Goal: Download file/media

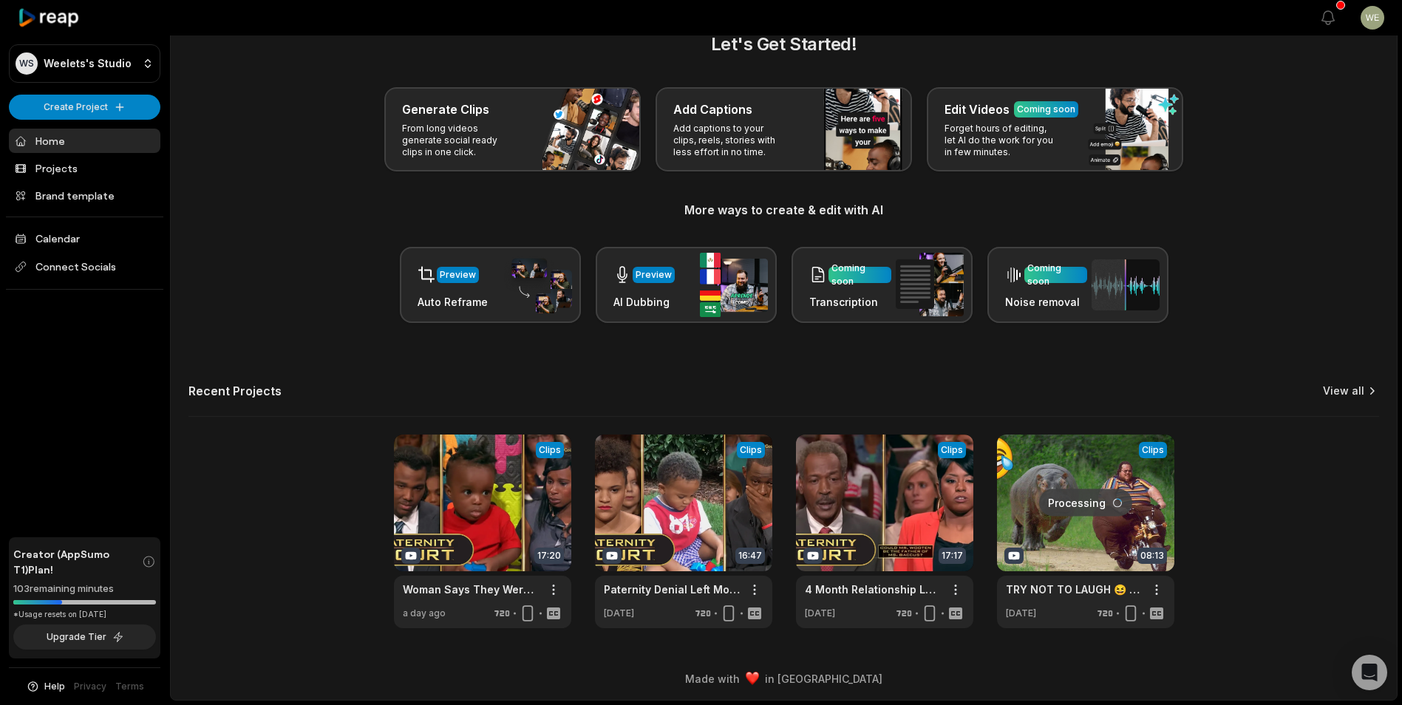
drag, startPoint x: 0, startPoint y: 0, endPoint x: 1348, endPoint y: 387, distance: 1402.9
click at [1348, 388] on link "View all" at bounding box center [1343, 390] width 41 height 15
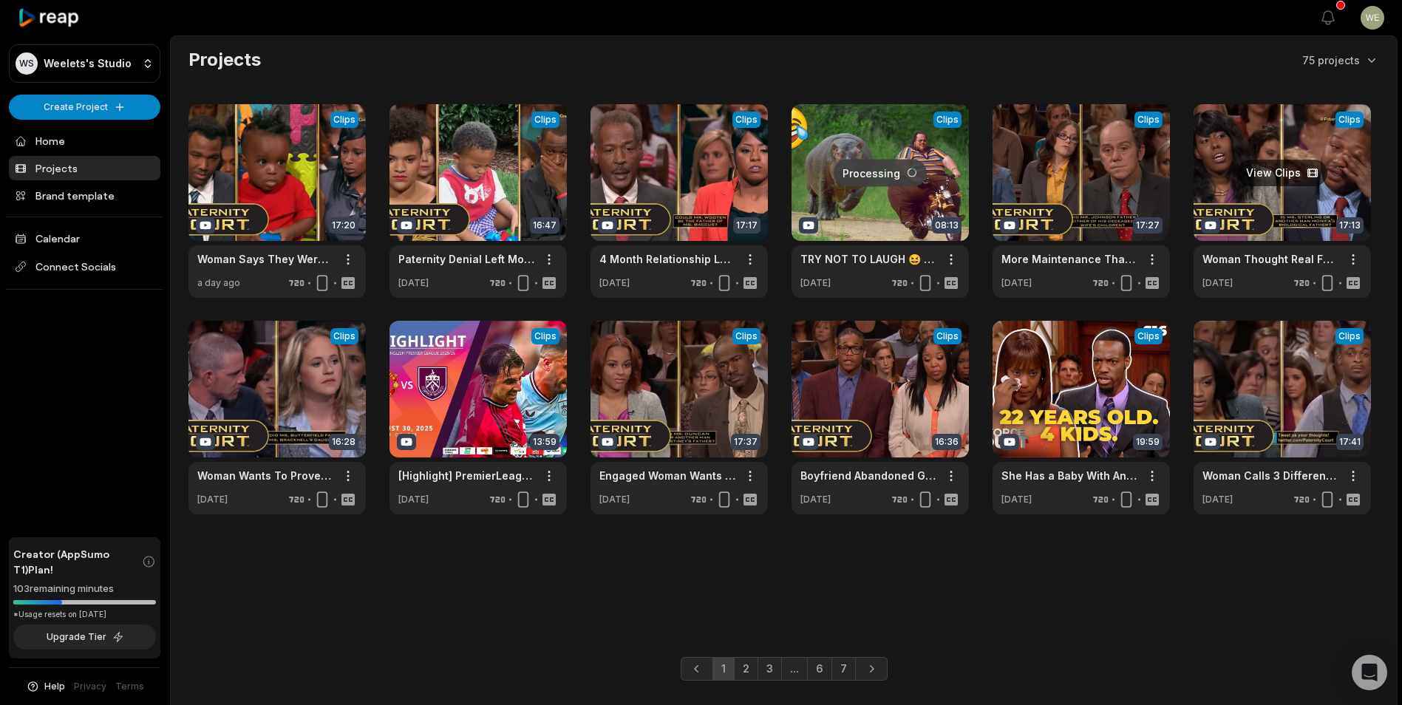
drag, startPoint x: 1309, startPoint y: 202, endPoint x: 1302, endPoint y: 198, distance: 7.6
click at [1306, 200] on link at bounding box center [1281, 201] width 177 height 194
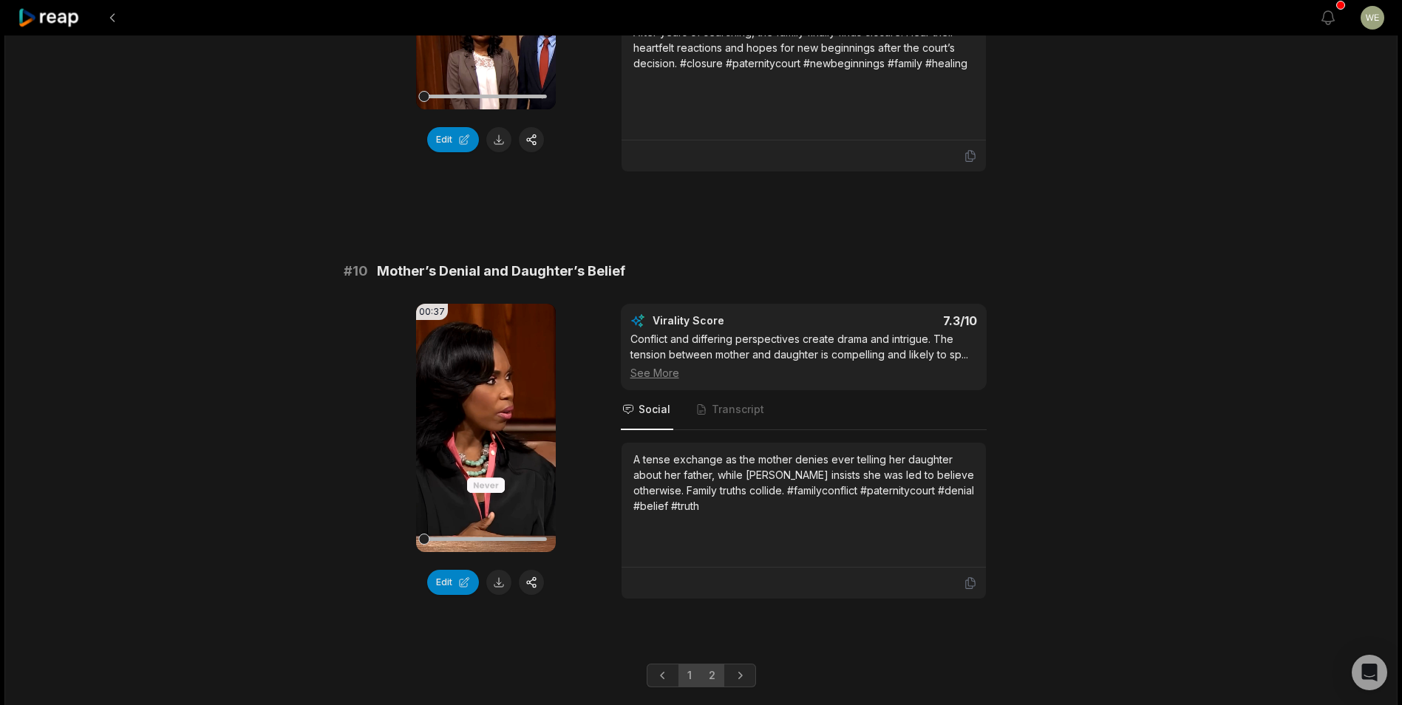
scroll to position [3884, 0]
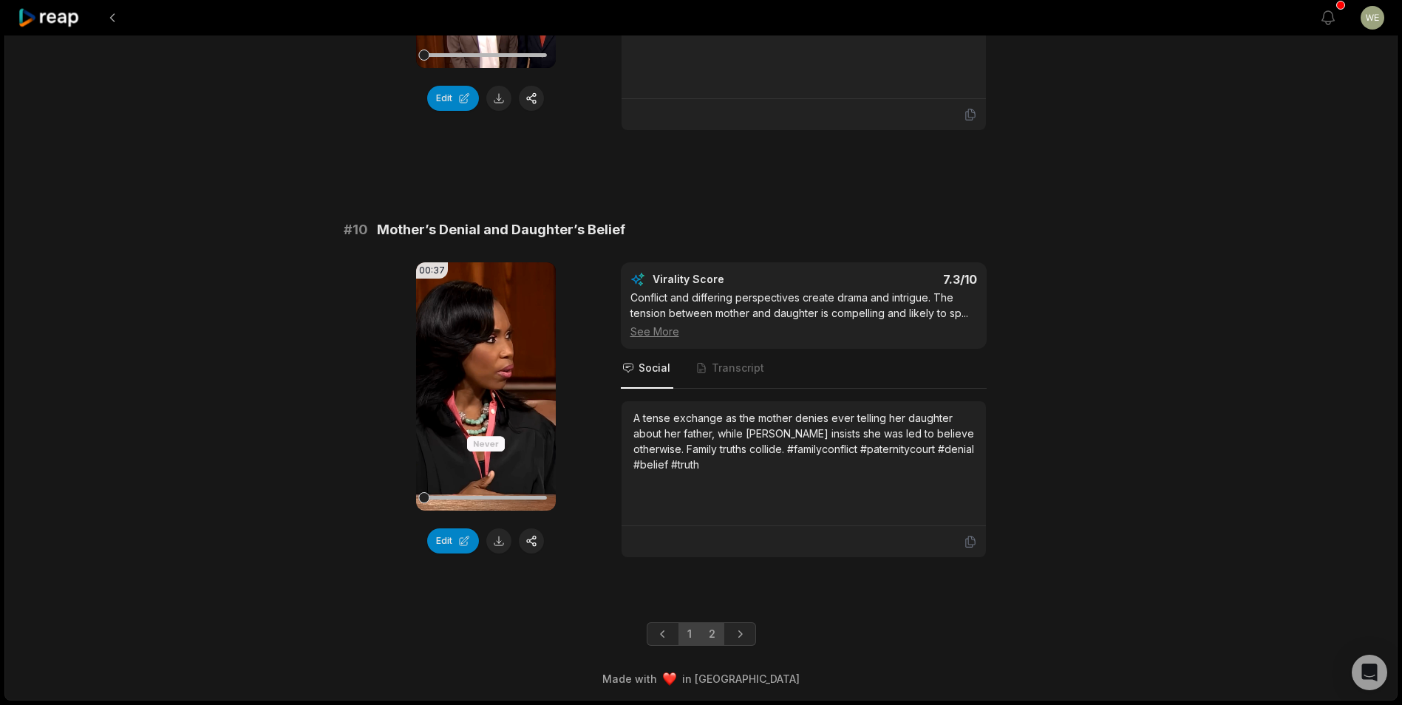
click at [712, 635] on link "2" at bounding box center [712, 634] width 24 height 24
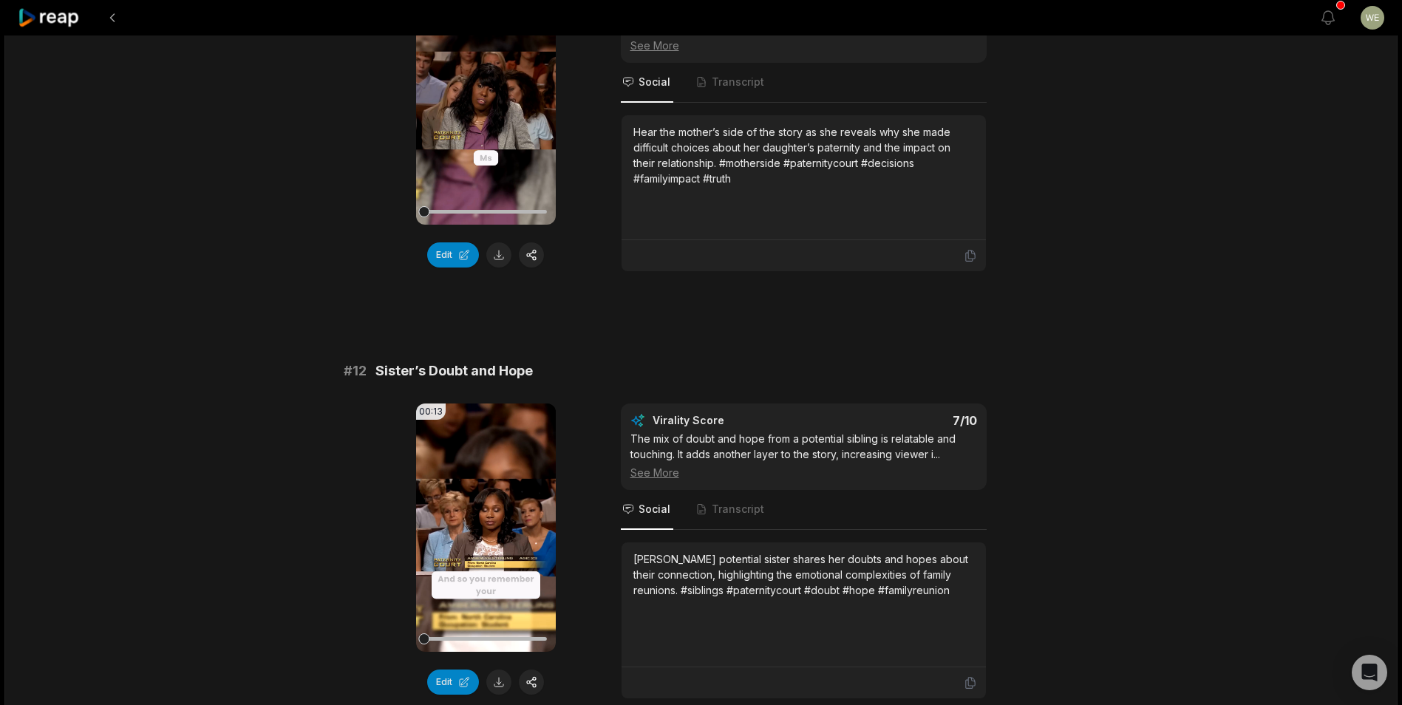
scroll to position [517, 0]
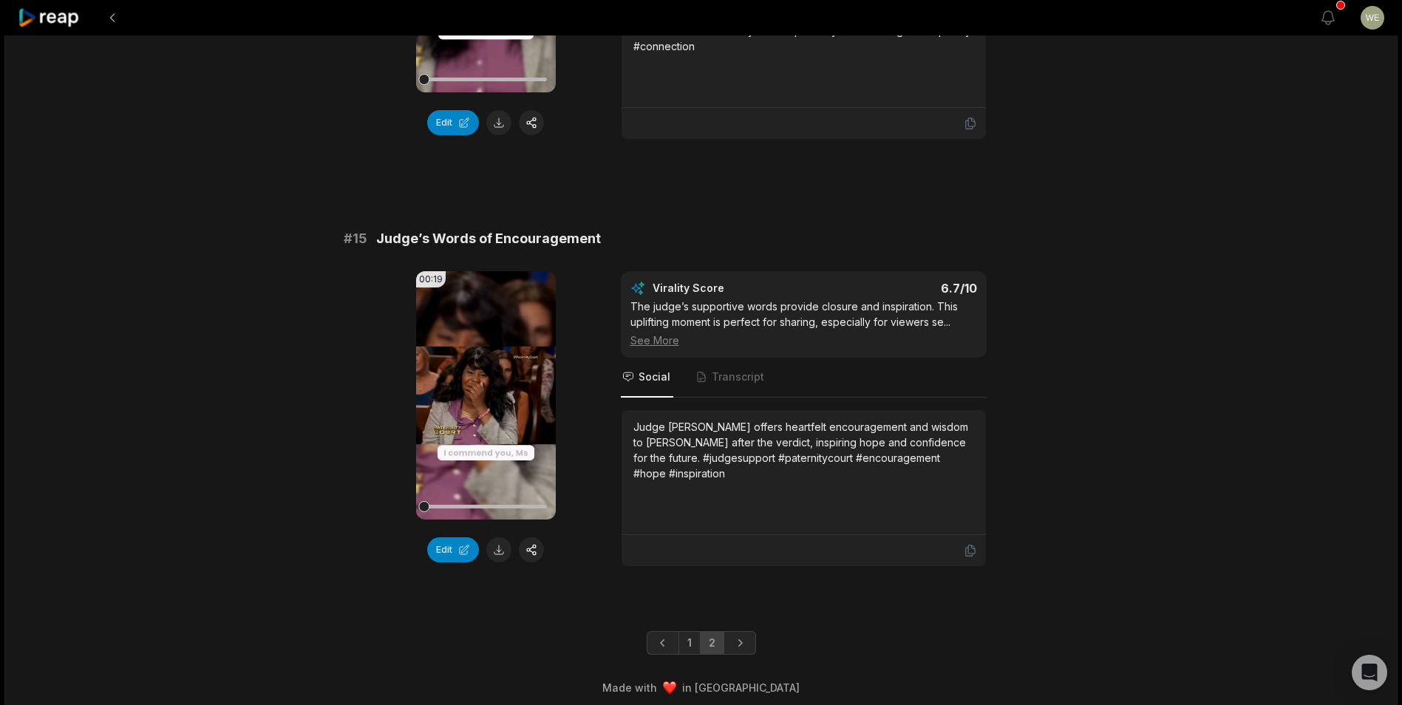
scroll to position [1671, 0]
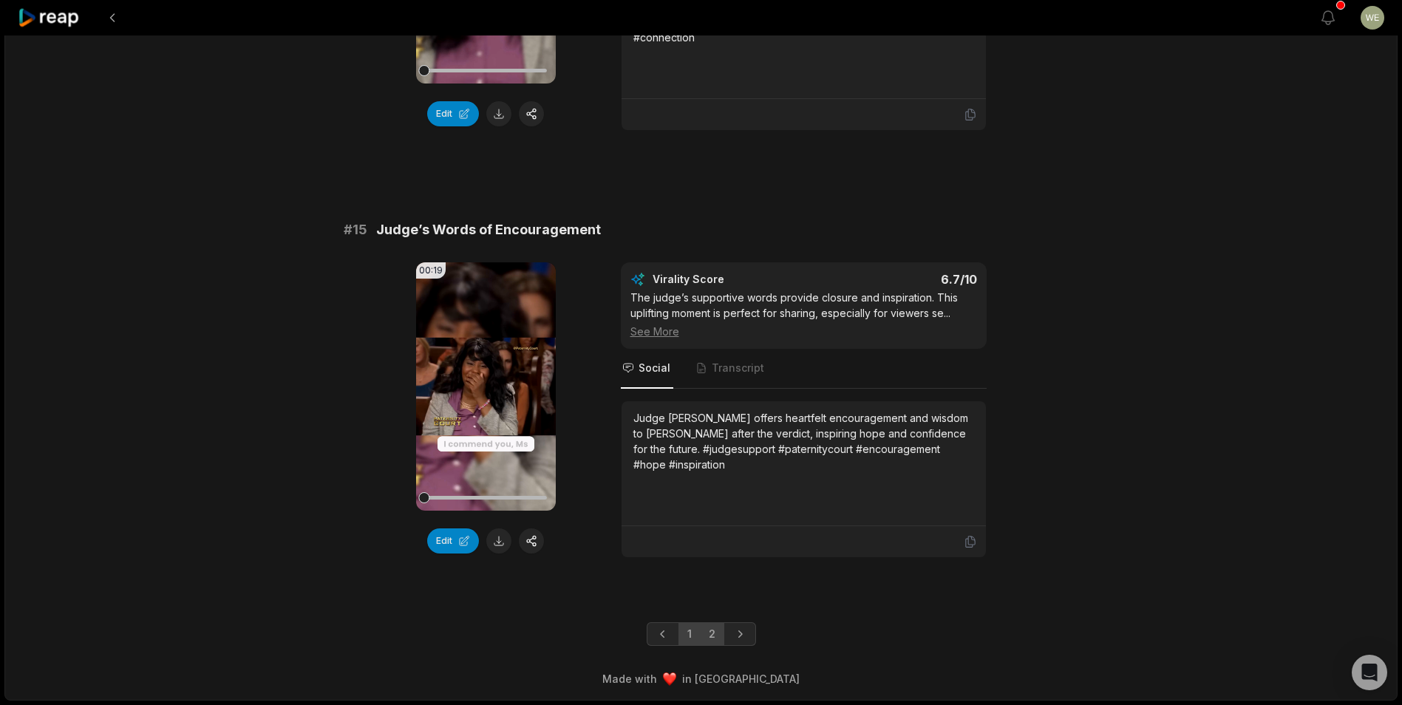
click at [689, 632] on link "1" at bounding box center [689, 634] width 22 height 24
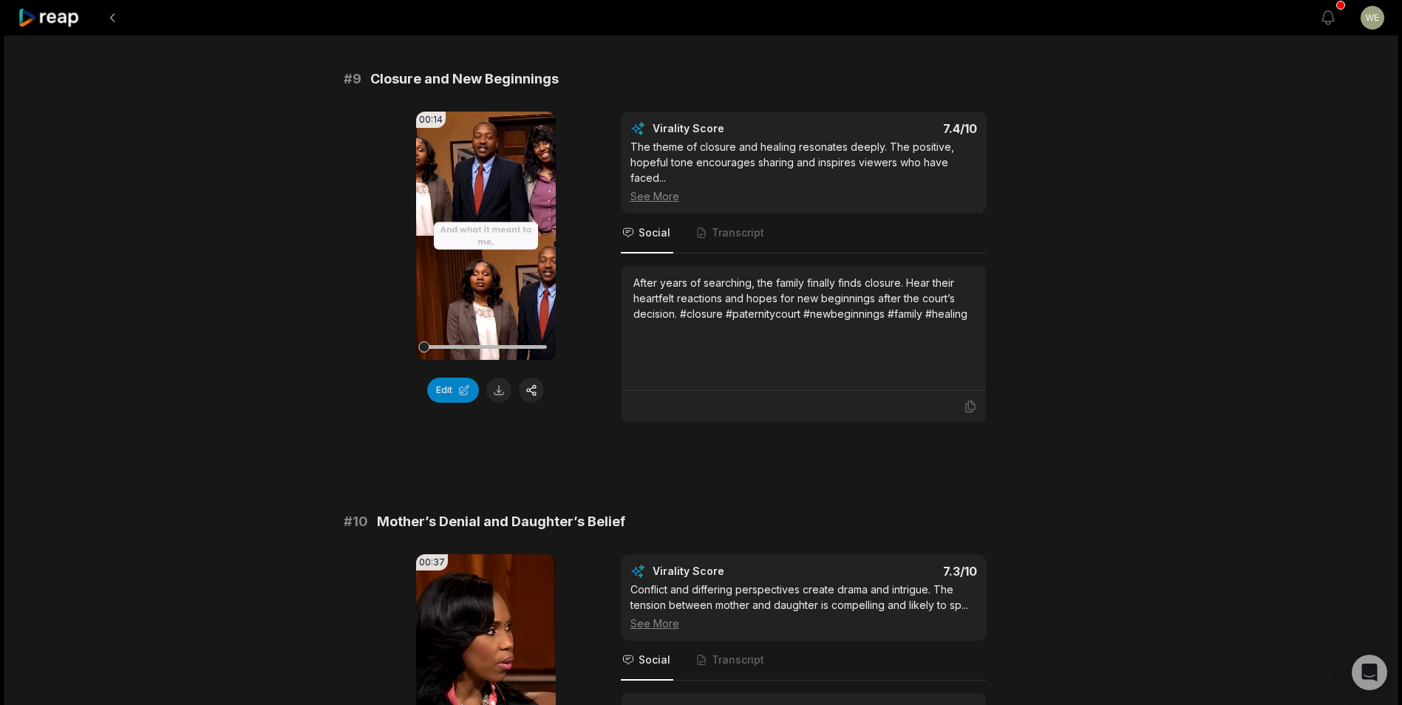
scroll to position [3884, 0]
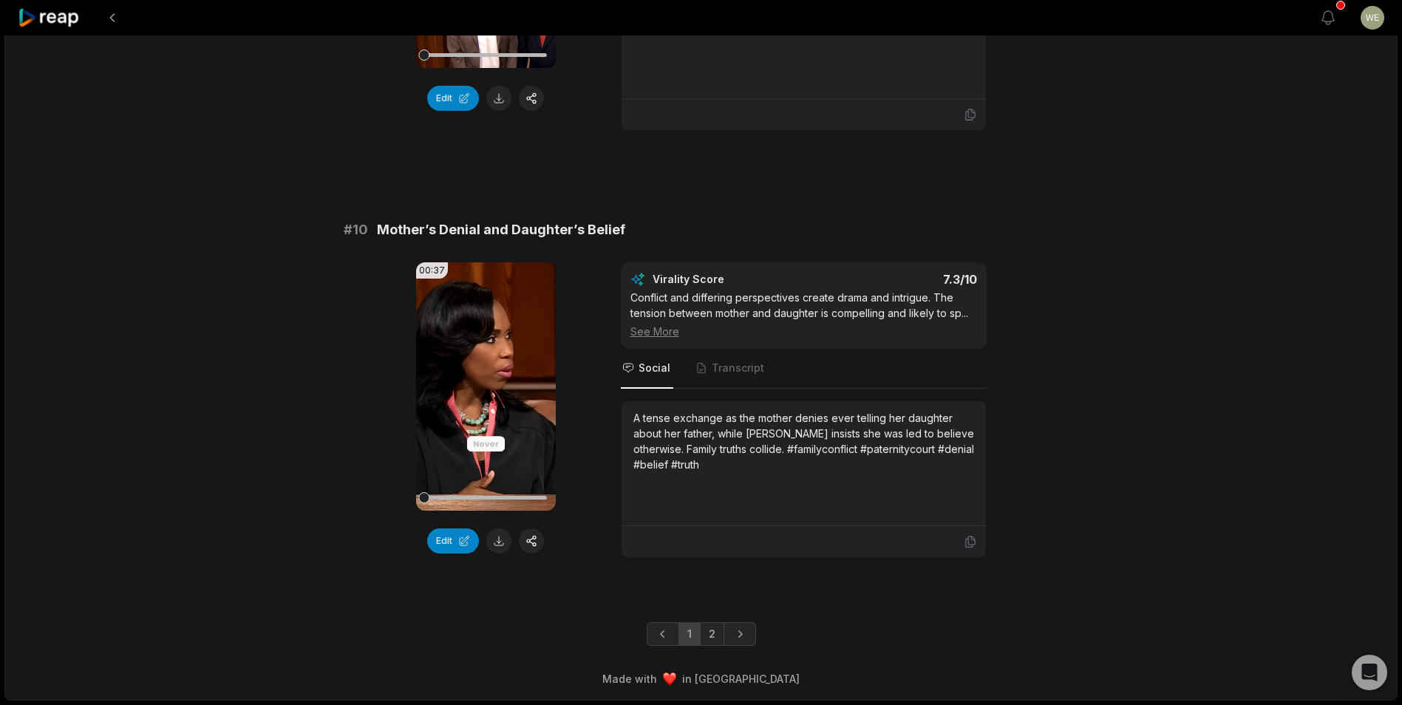
click at [61, 24] on icon at bounding box center [49, 18] width 63 height 20
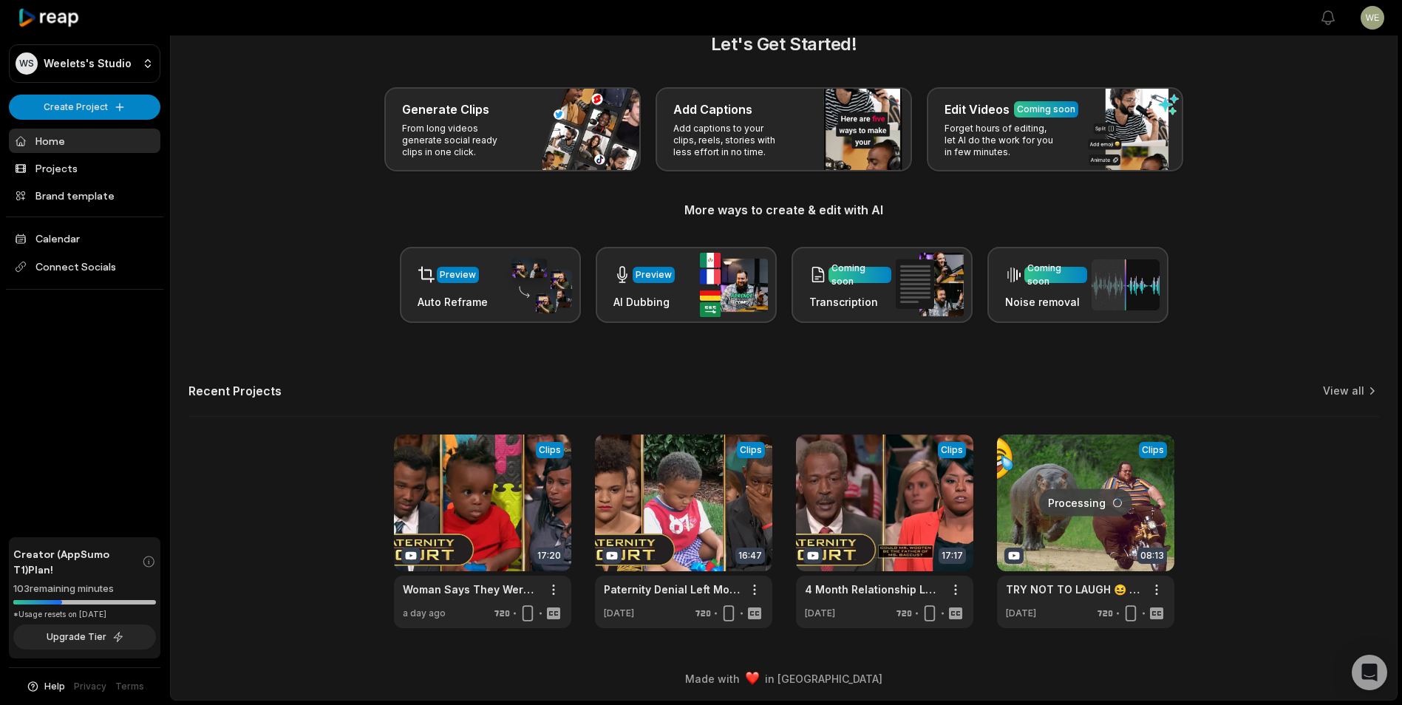
scroll to position [33, 0]
click at [1356, 393] on link "View all" at bounding box center [1343, 390] width 41 height 15
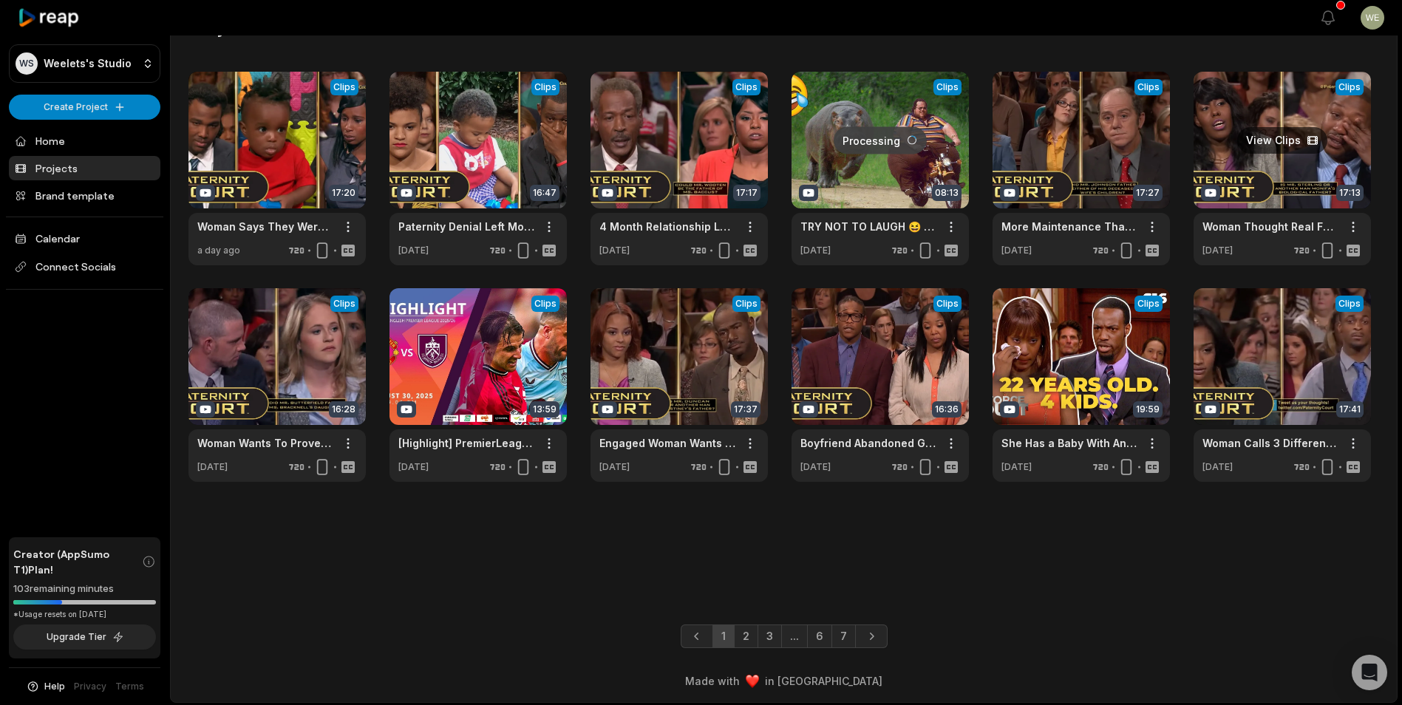
click at [1292, 145] on link at bounding box center [1281, 169] width 177 height 194
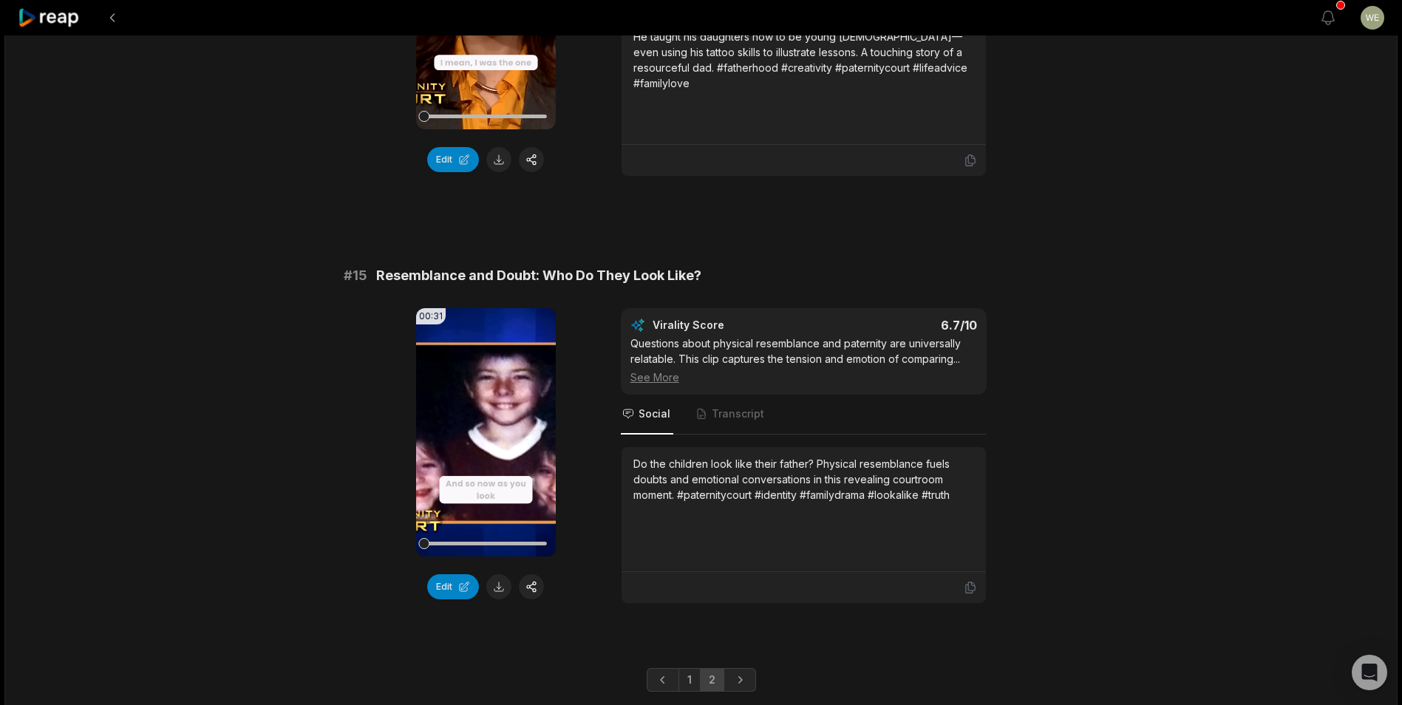
scroll to position [1671, 0]
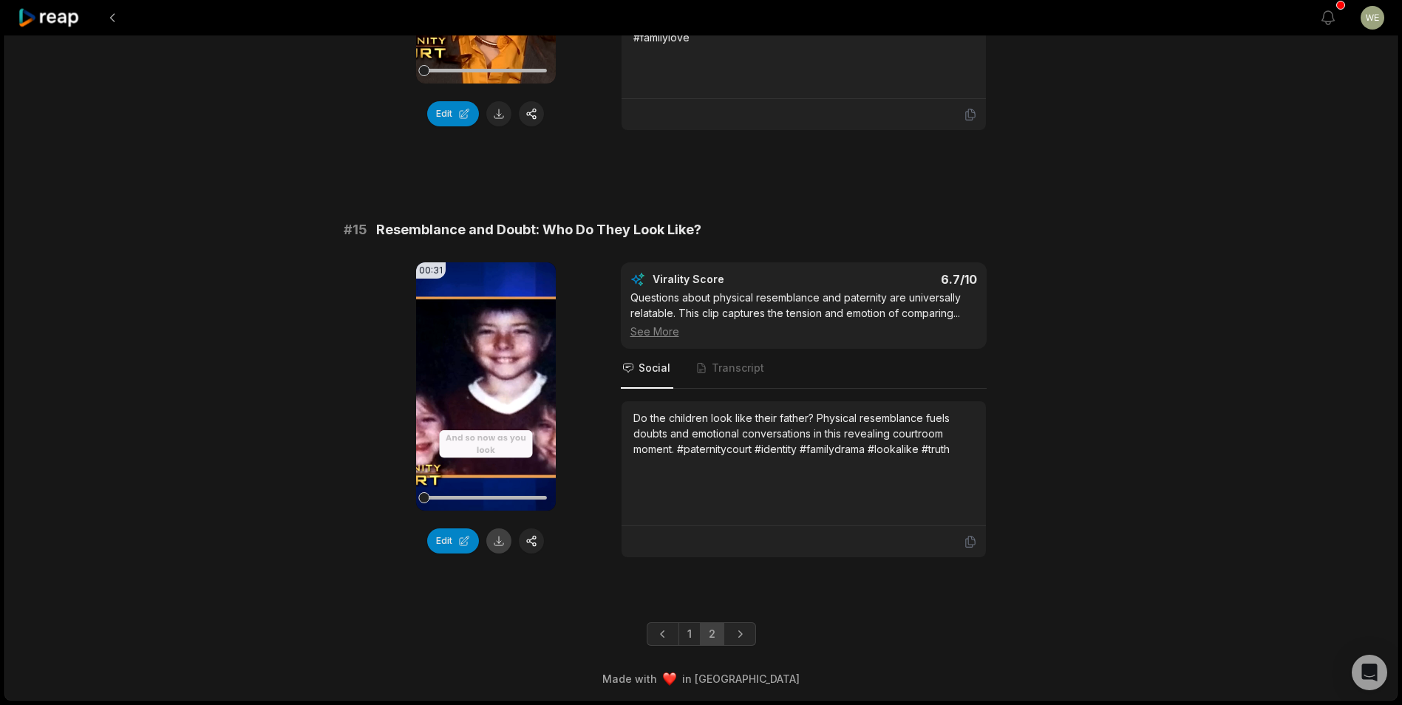
click at [497, 540] on button at bounding box center [498, 540] width 25 height 25
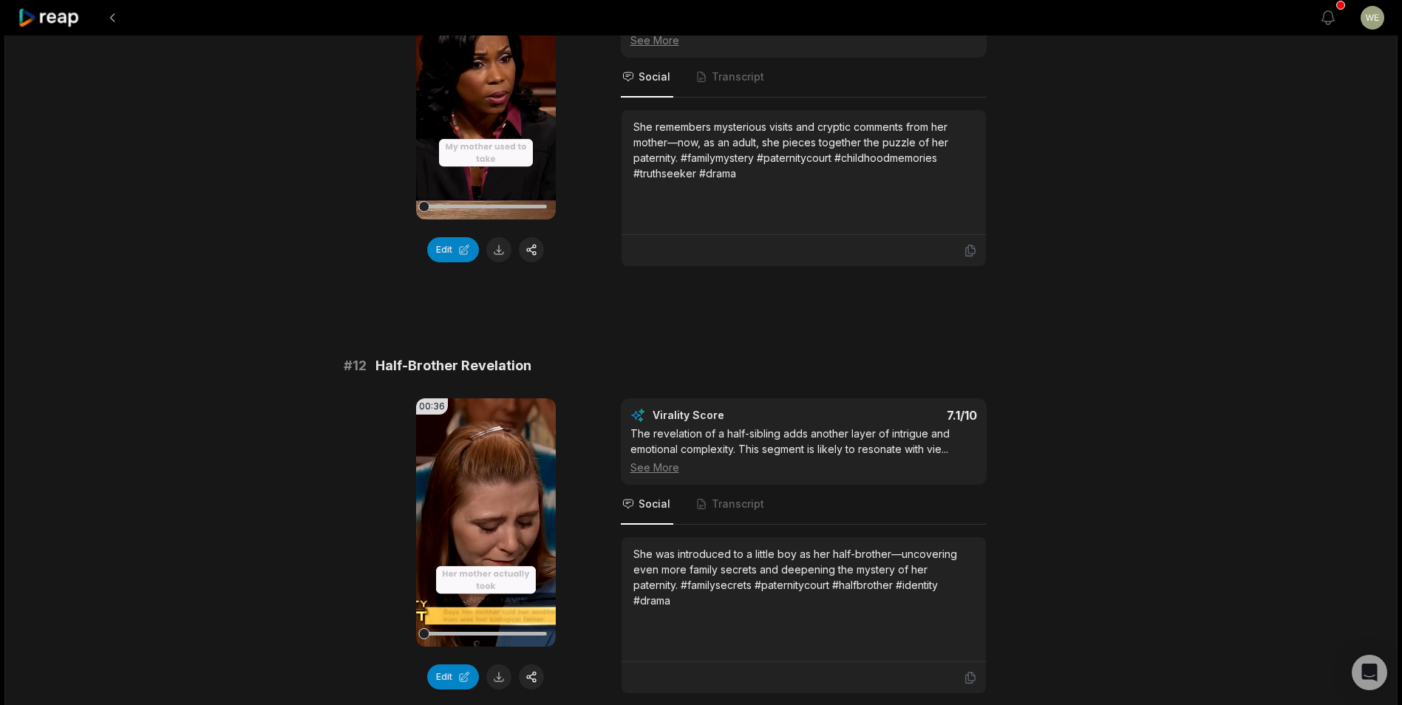
scroll to position [341, 0]
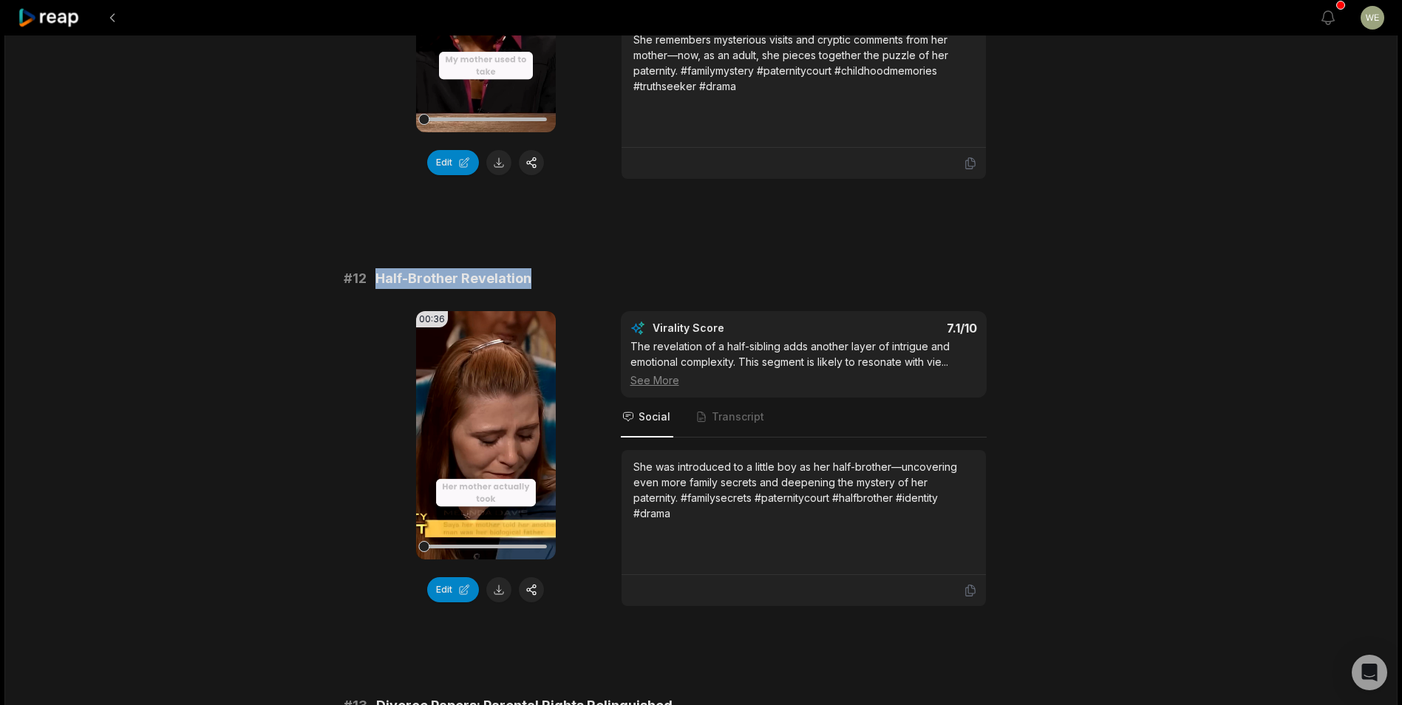
drag, startPoint x: 366, startPoint y: 282, endPoint x: 610, endPoint y: 279, distance: 243.1
click at [610, 279] on div "# 12 Half-Brother Revelation" at bounding box center [701, 278] width 715 height 21
copy div "Half-Brother Revelation"
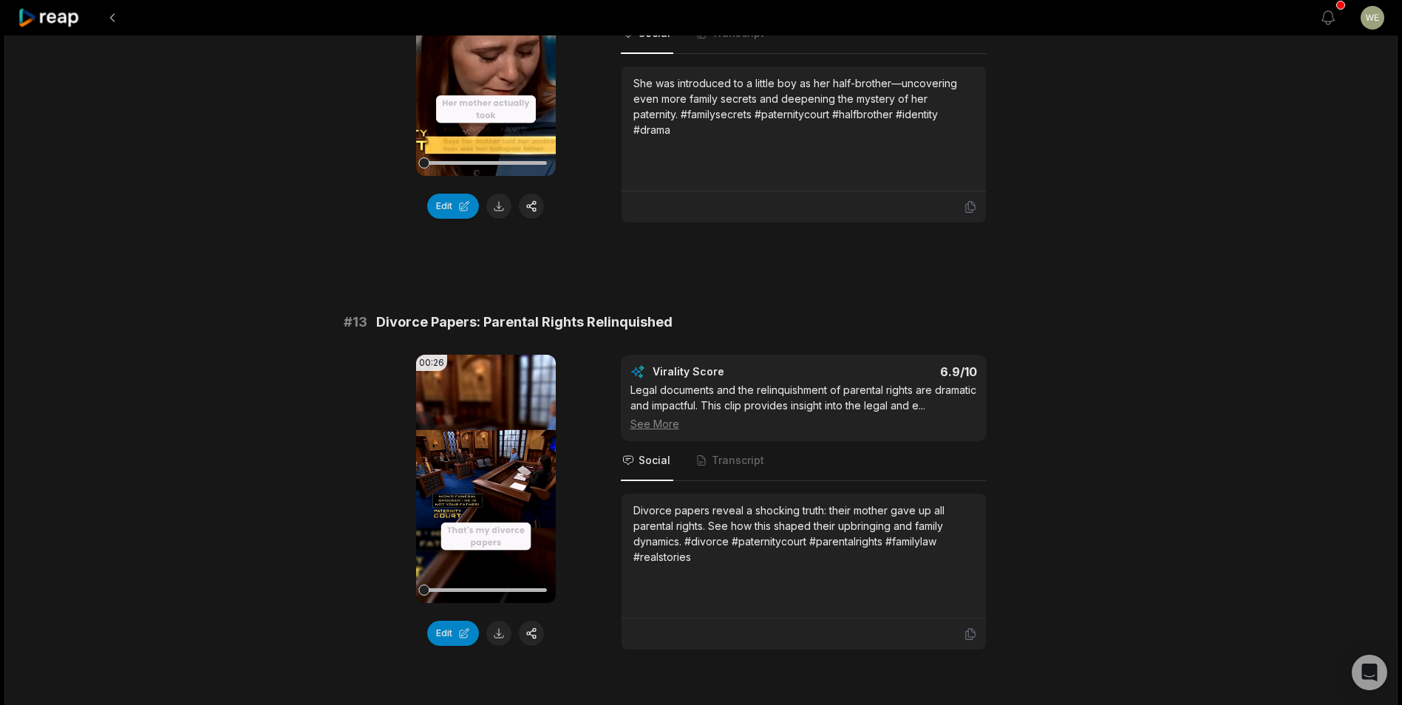
scroll to position [859, 0]
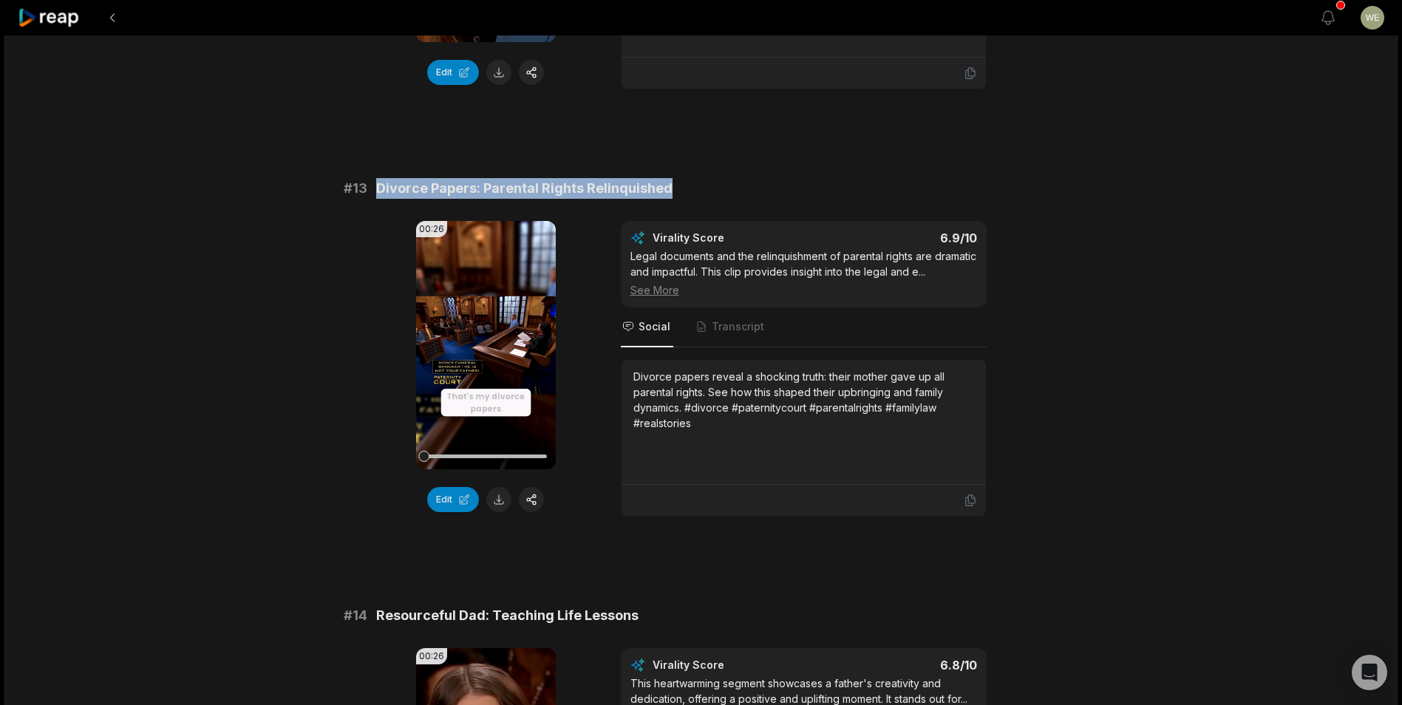
drag, startPoint x: 379, startPoint y: 185, endPoint x: 713, endPoint y: 185, distance: 334.0
click at [713, 185] on div "# 13 Divorce Papers: Parental Rights Relinquished" at bounding box center [701, 188] width 715 height 21
drag, startPoint x: 713, startPoint y: 185, endPoint x: 644, endPoint y: 186, distance: 69.5
copy span "Divorce Papers: Parental Rights Relinquished"
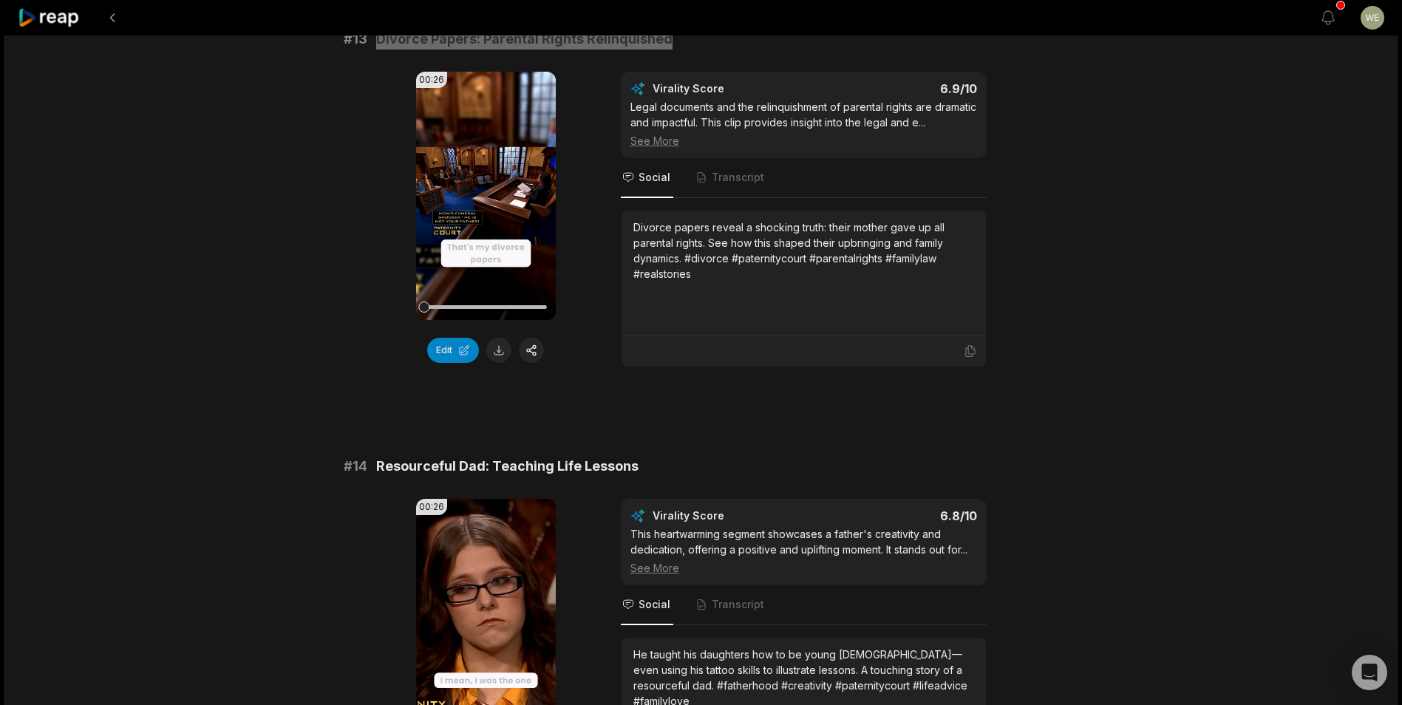
scroll to position [1154, 0]
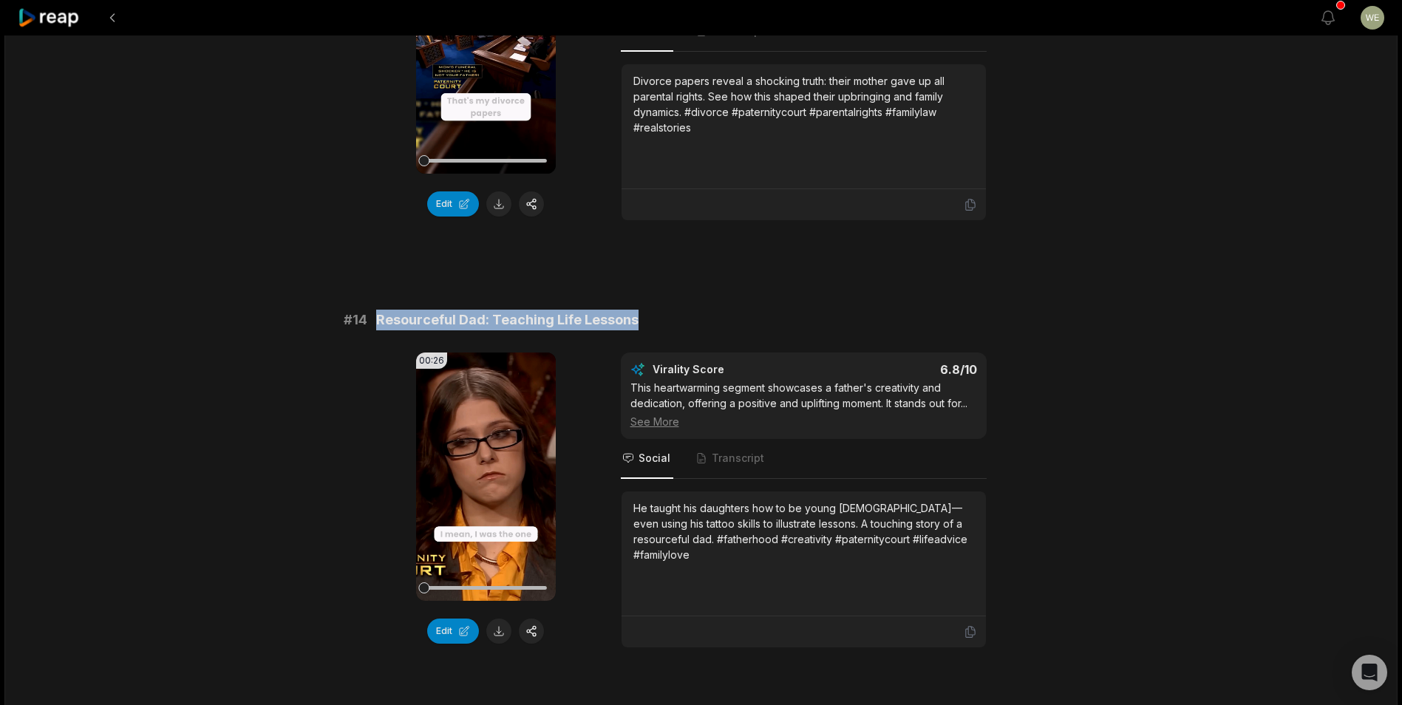
drag, startPoint x: 375, startPoint y: 316, endPoint x: 675, endPoint y: 323, distance: 300.1
click at [675, 323] on div "# 14 Resourceful Dad: Teaching Life Lessons" at bounding box center [701, 320] width 715 height 21
drag, startPoint x: 675, startPoint y: 323, endPoint x: 605, endPoint y: 322, distance: 70.2
copy span "Resourceful Dad: Teaching Life Lessons"
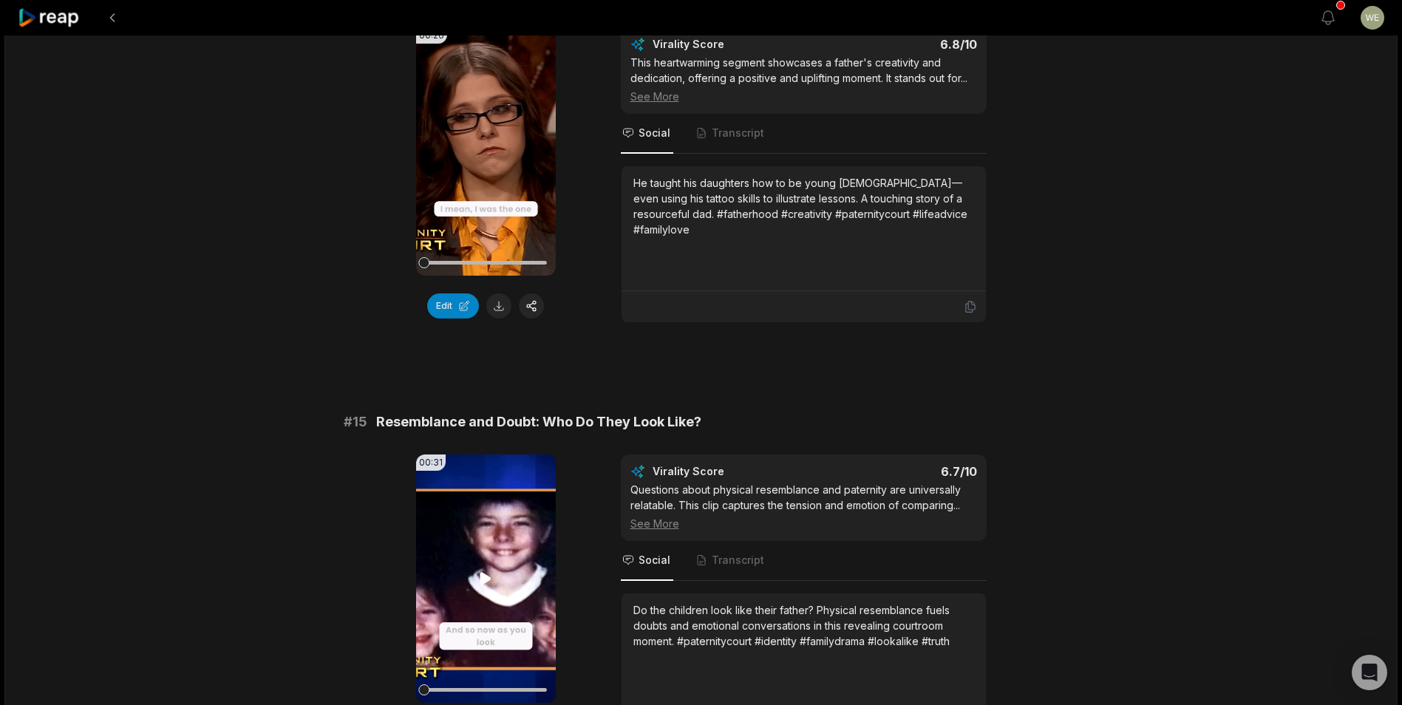
scroll to position [1524, 0]
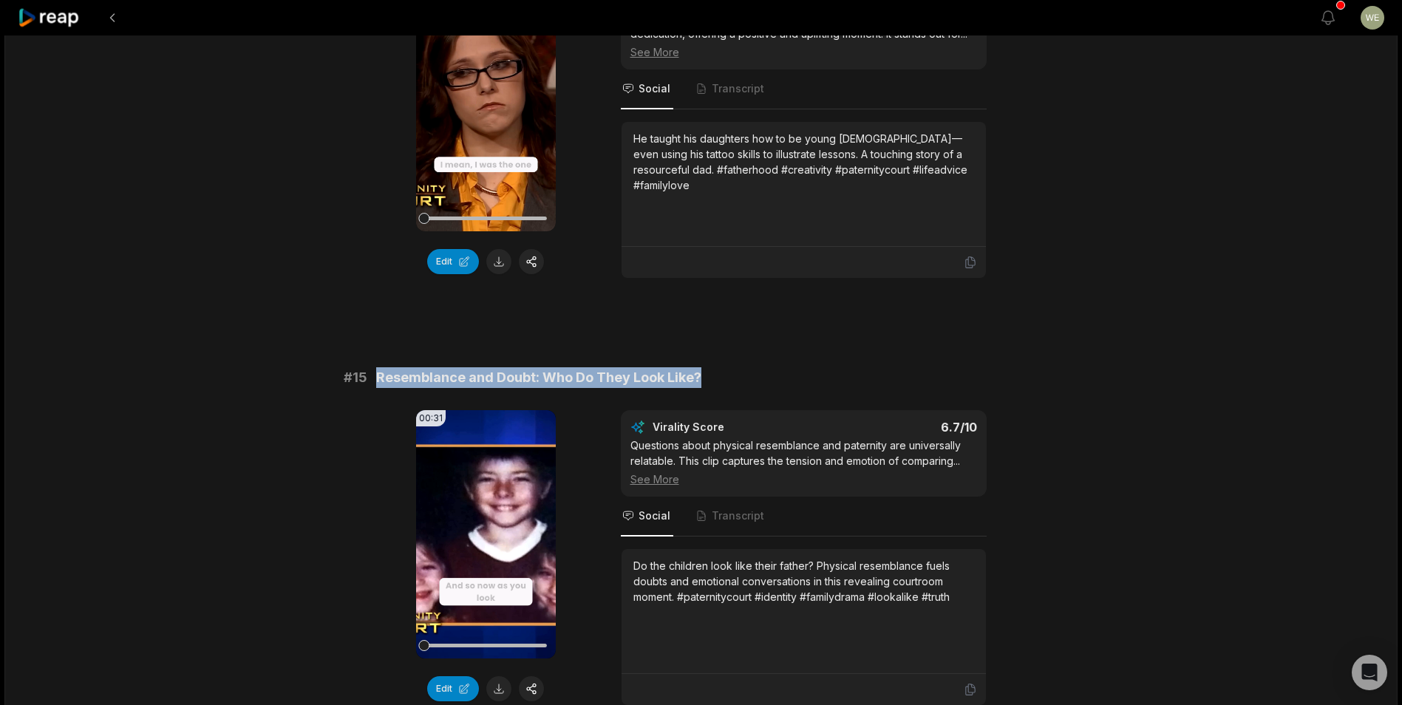
drag, startPoint x: 378, startPoint y: 375, endPoint x: 722, endPoint y: 375, distance: 344.3
click at [722, 375] on div "# 15 Resemblance and Doubt: Who Do They Look Like?" at bounding box center [701, 377] width 715 height 21
drag, startPoint x: 722, startPoint y: 375, endPoint x: 676, endPoint y: 374, distance: 45.8
copy span "Resemblance and Doubt: Who Do They Look Like?"
